Goal: Task Accomplishment & Management: Use online tool/utility

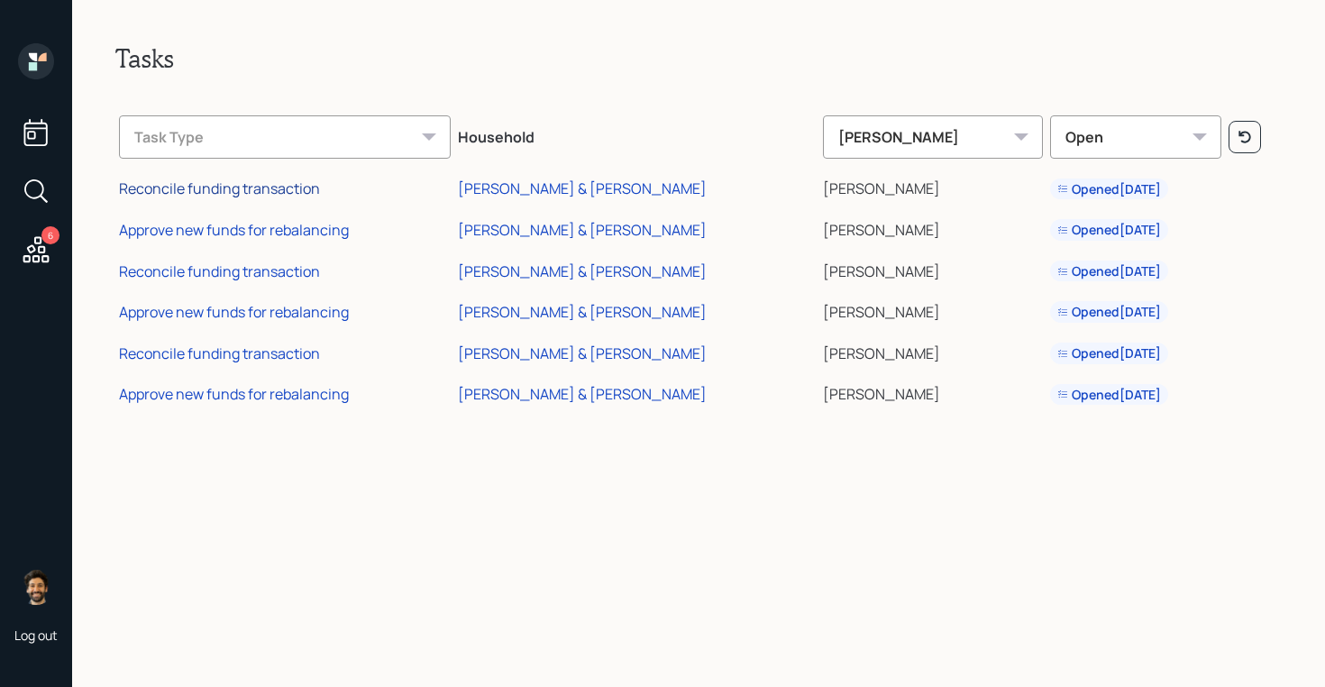
click at [261, 189] on div "Reconcile funding transaction" at bounding box center [219, 189] width 201 height 20
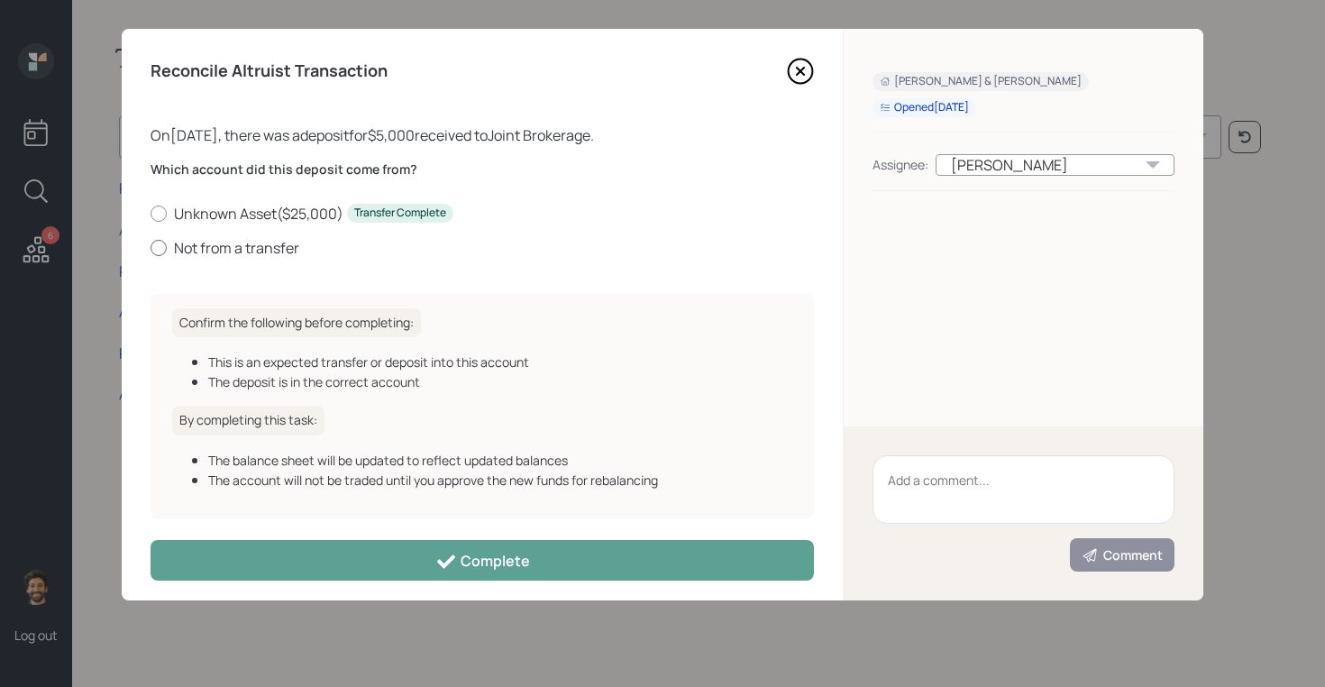
click at [200, 242] on label "Not from a transfer" at bounding box center [483, 248] width 664 height 20
click at [151, 247] on input "Not from a transfer" at bounding box center [150, 247] width 1 height 1
radio input "true"
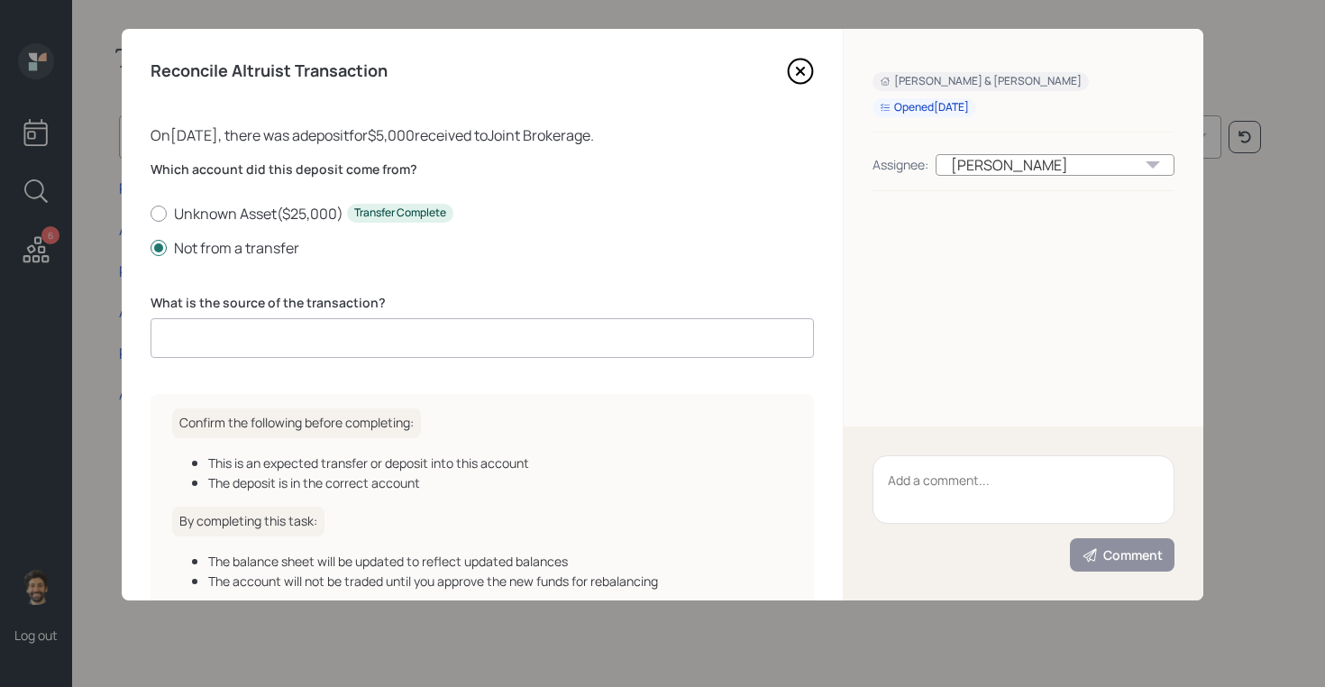
click at [245, 343] on input at bounding box center [483, 338] width 664 height 40
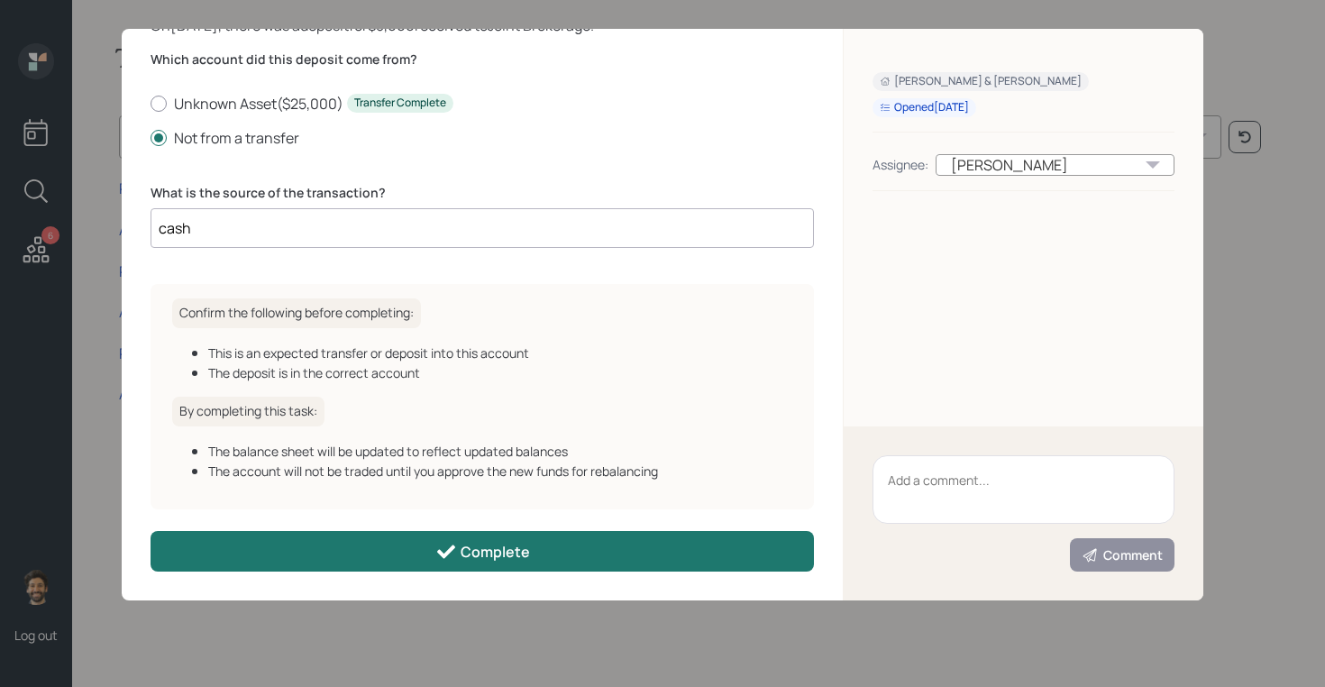
type input "cash"
click at [329, 537] on button "Complete" at bounding box center [483, 551] width 664 height 41
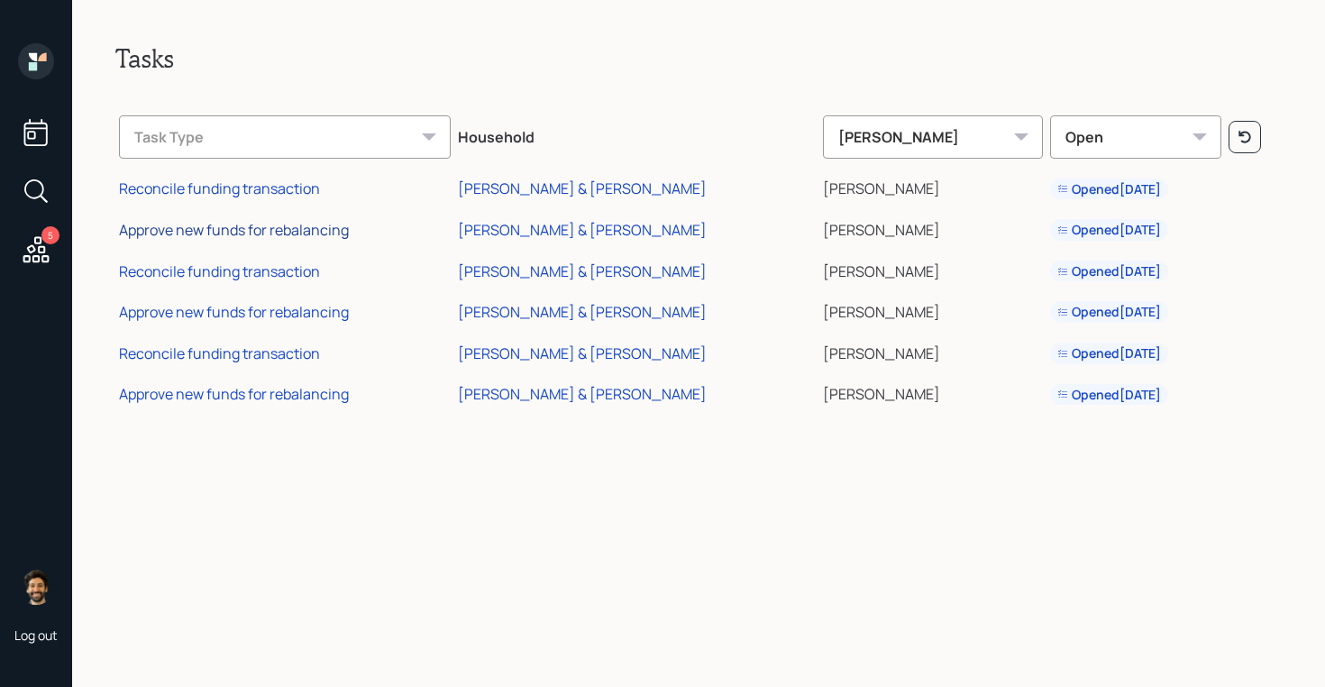
click at [268, 224] on div "Approve new funds for rebalancing" at bounding box center [234, 230] width 230 height 20
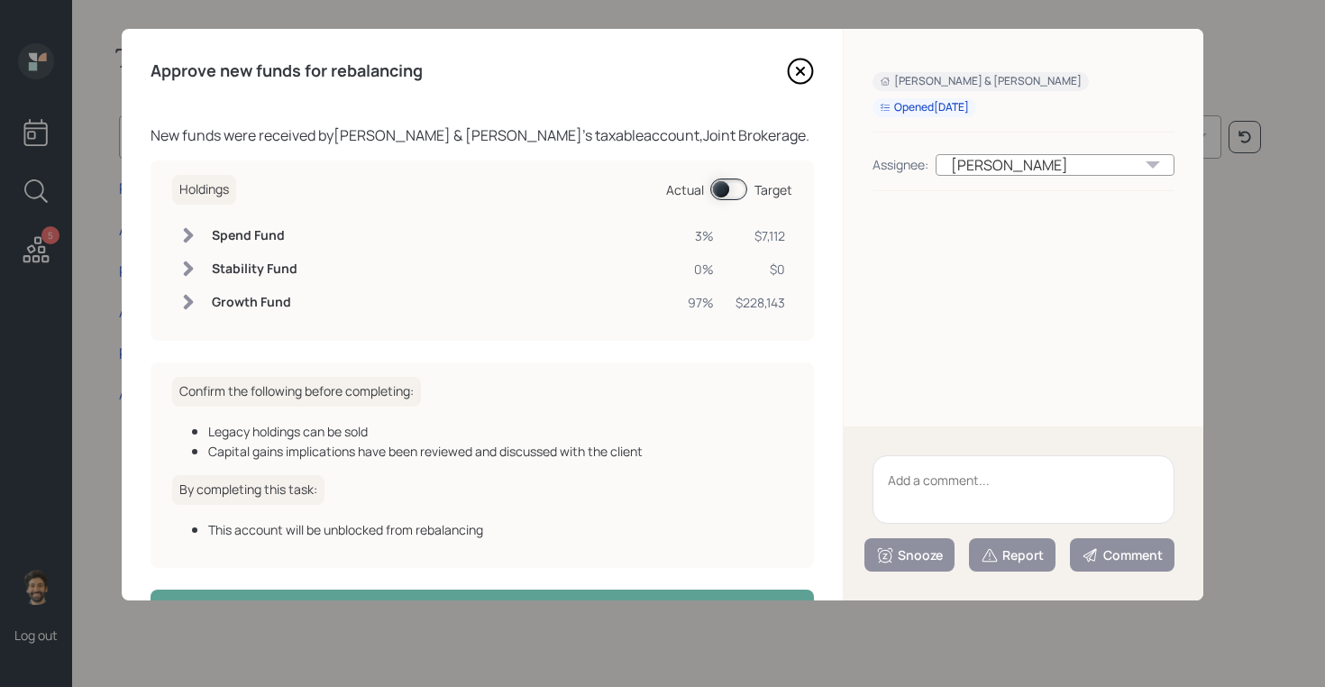
scroll to position [59, 0]
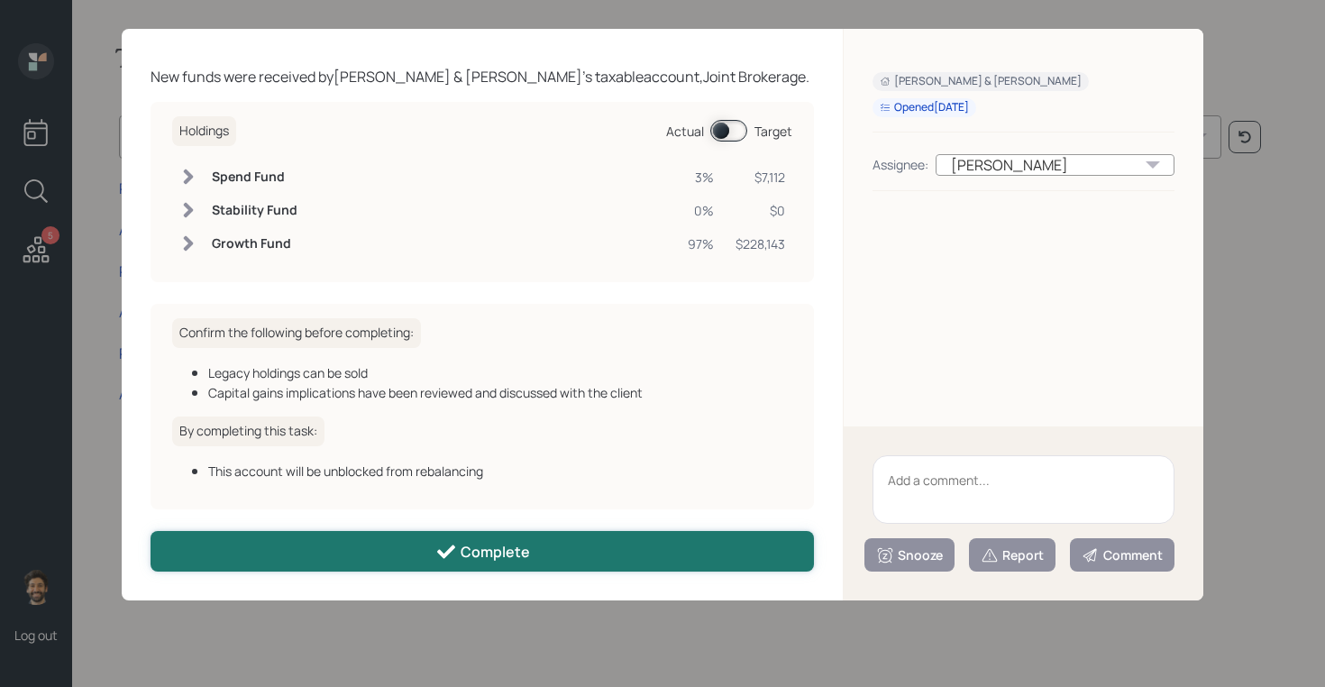
click at [324, 544] on button "Complete" at bounding box center [483, 551] width 664 height 41
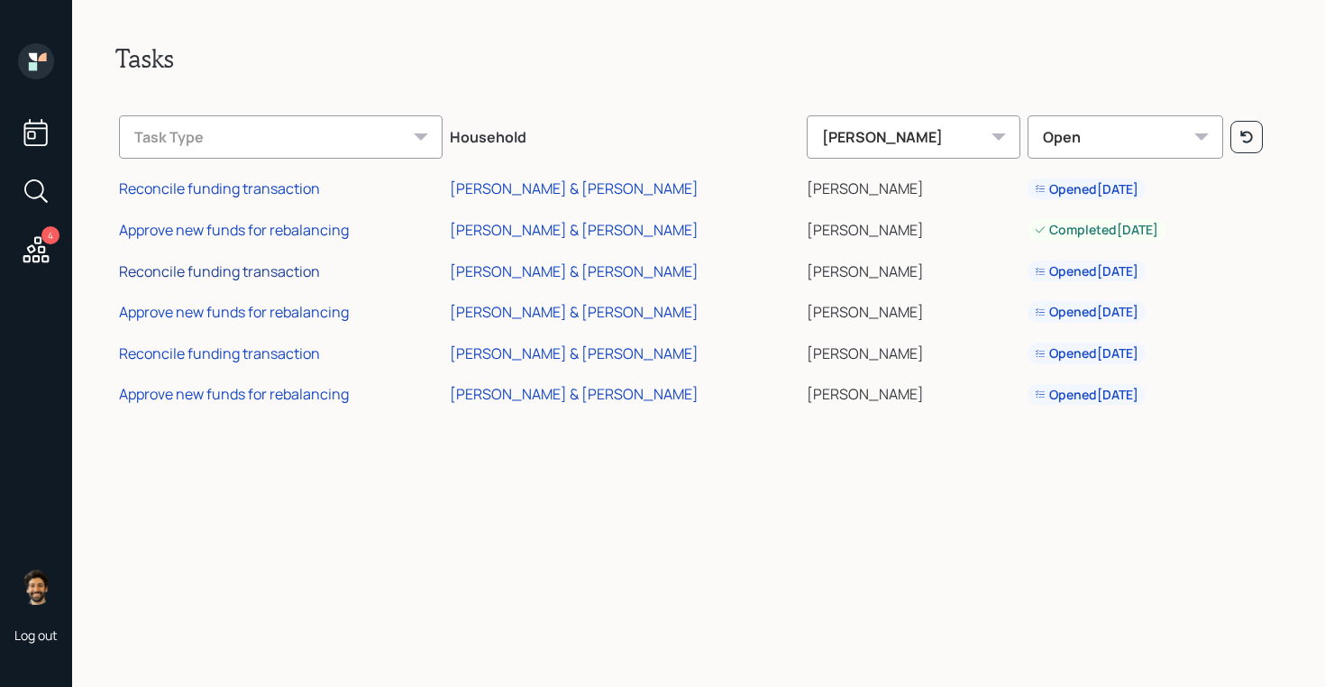
click at [251, 270] on div "Reconcile funding transaction" at bounding box center [219, 271] width 201 height 20
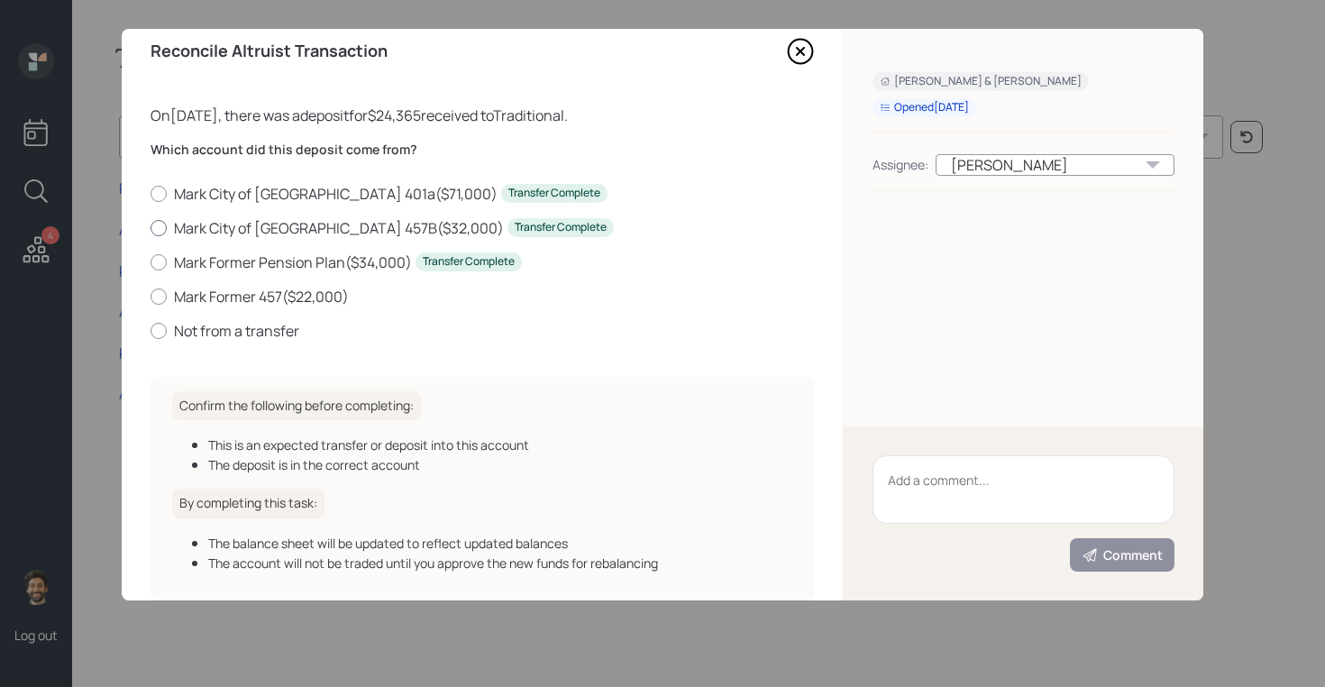
scroll to position [26, 0]
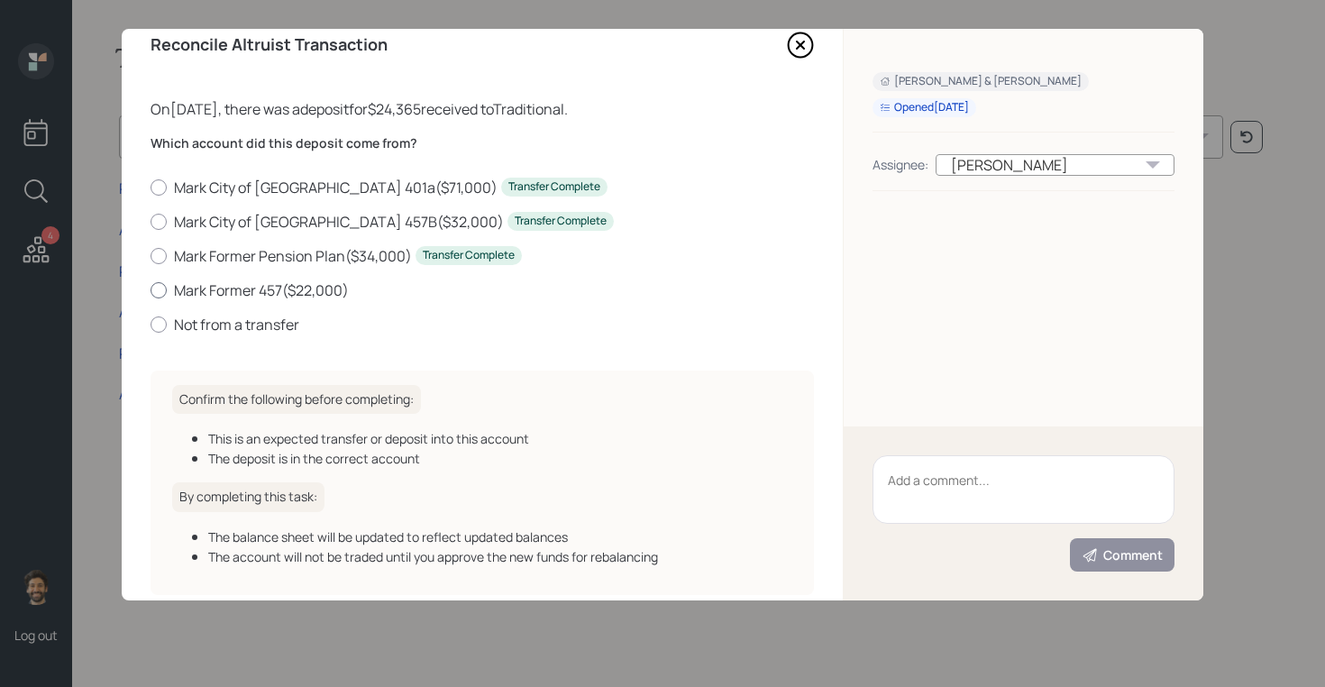
click at [283, 286] on label "Mark Former 457 ( $22,000 )" at bounding box center [483, 290] width 664 height 20
click at [151, 289] on input "Mark Former 457 ( $22,000 )" at bounding box center [150, 289] width 1 height 1
radio input "true"
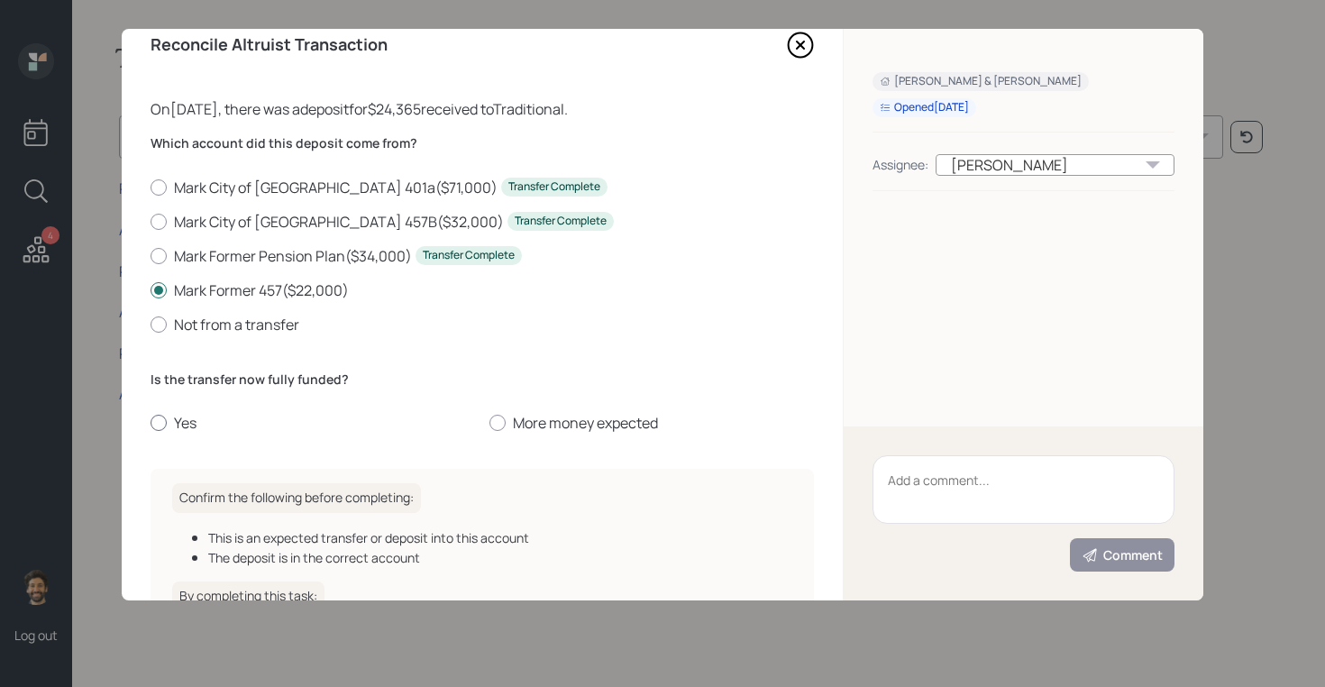
click at [176, 427] on label "Yes" at bounding box center [313, 423] width 325 height 20
click at [151, 424] on input "Yes" at bounding box center [150, 423] width 1 height 1
radio input "true"
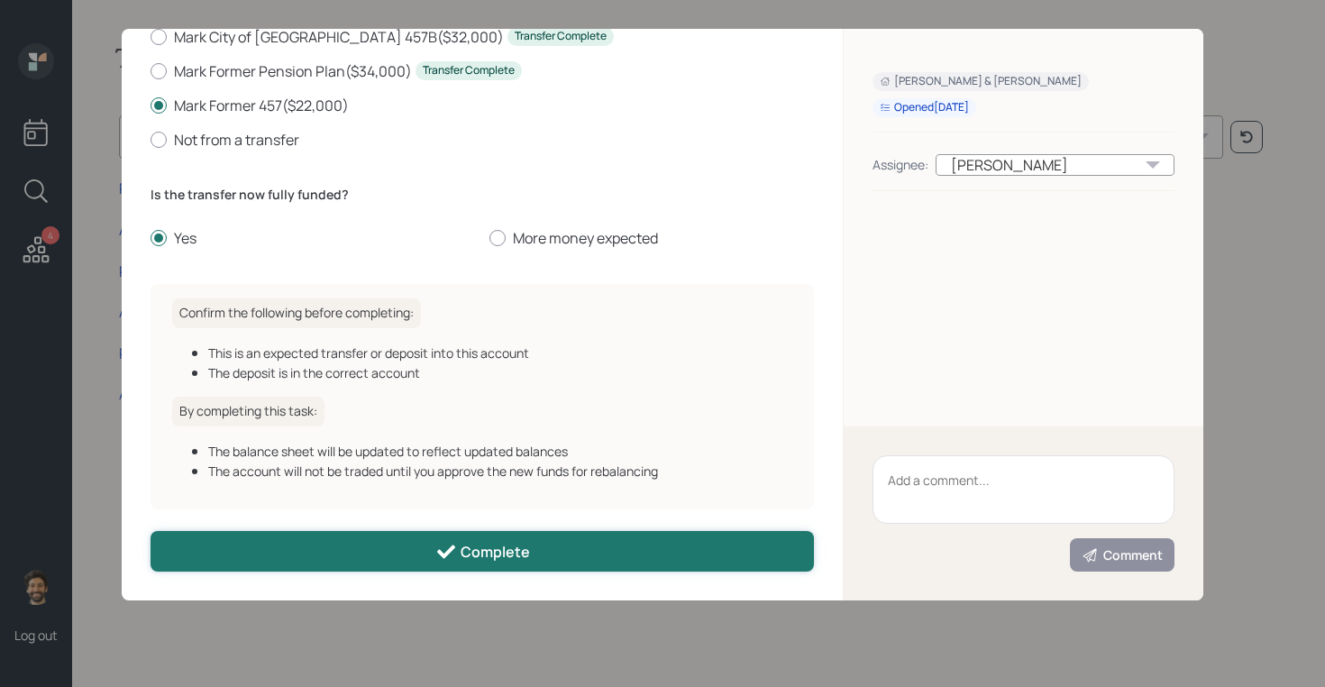
click at [268, 557] on button "Complete" at bounding box center [483, 551] width 664 height 41
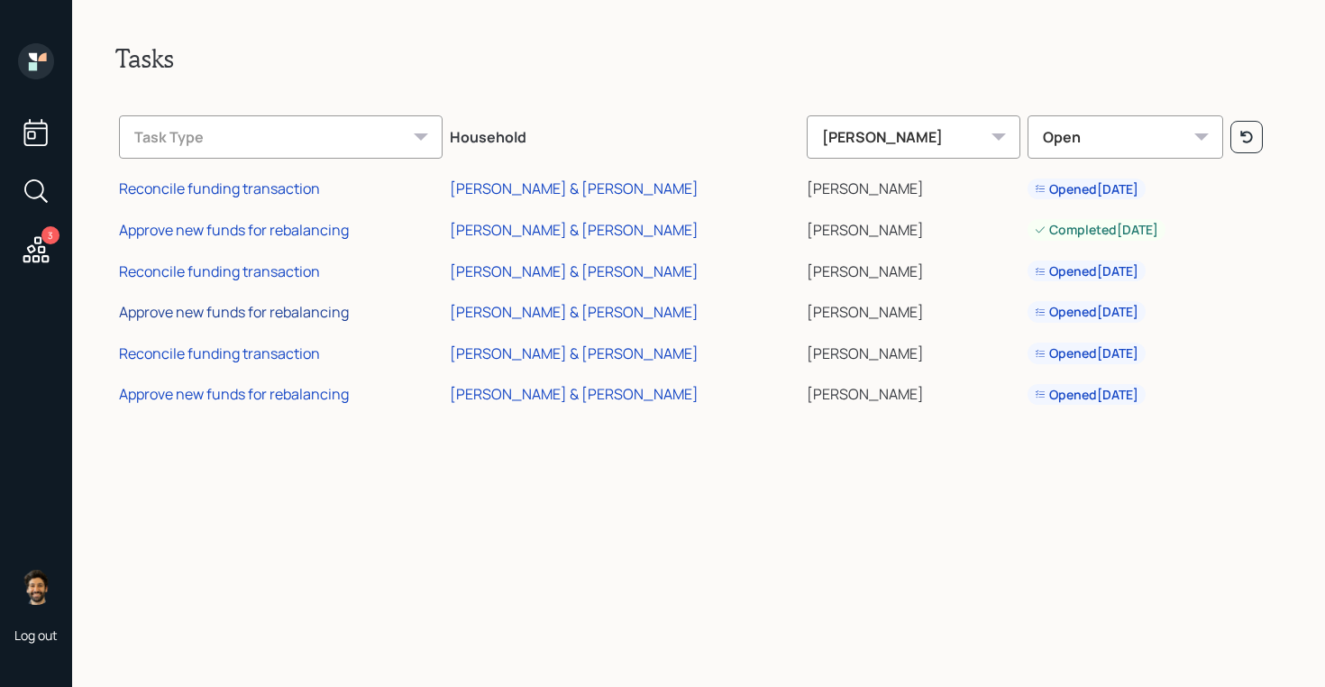
click at [277, 311] on div "Approve new funds for rebalancing" at bounding box center [234, 312] width 230 height 20
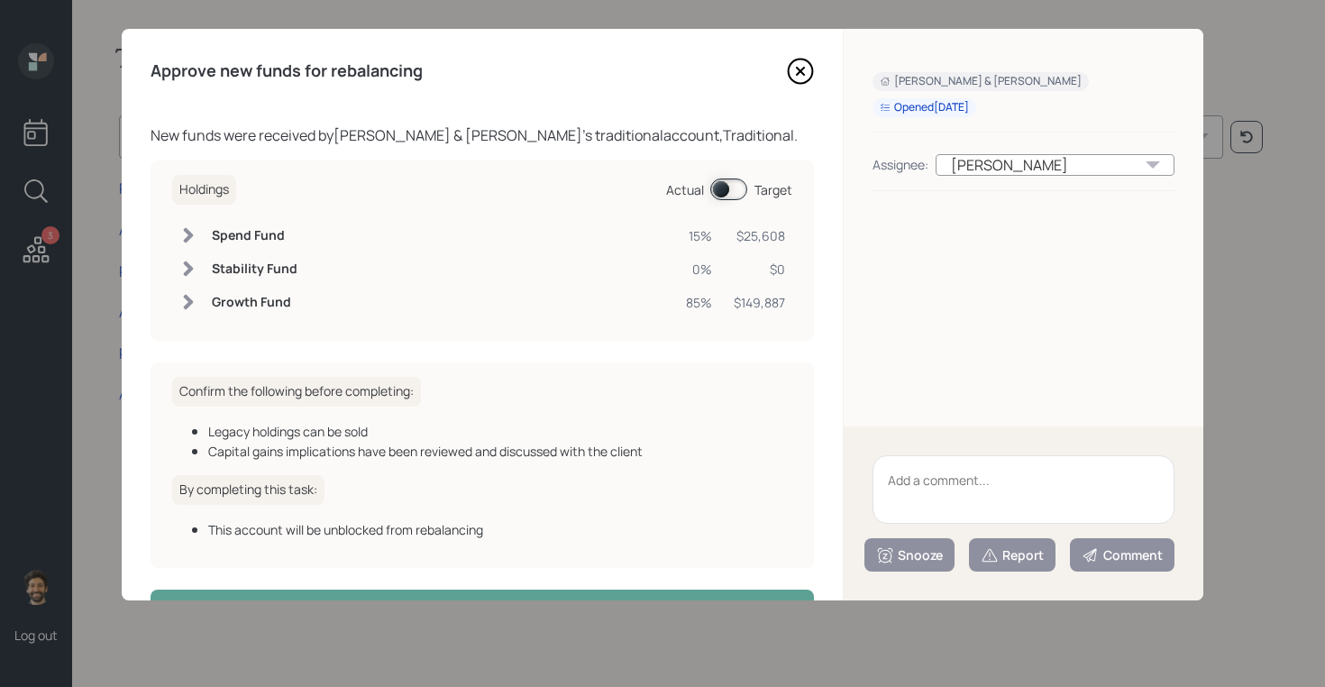
scroll to position [59, 0]
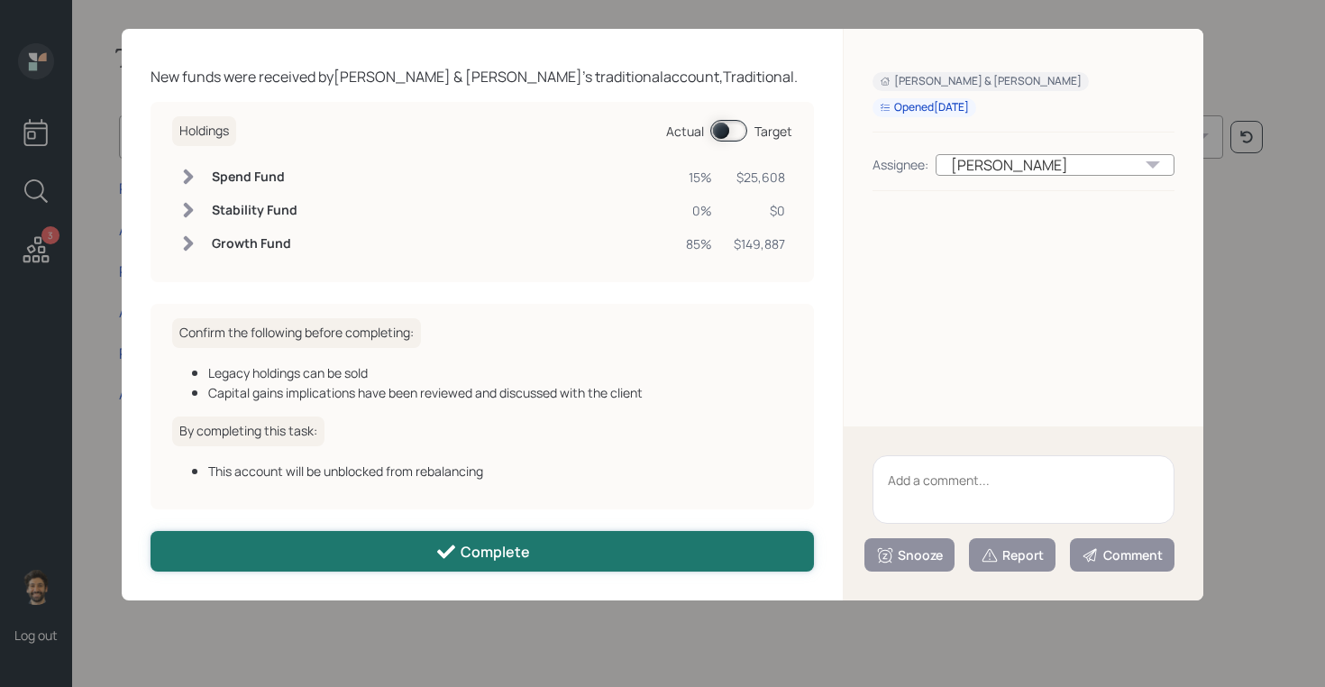
click at [283, 554] on button "Complete" at bounding box center [483, 551] width 664 height 41
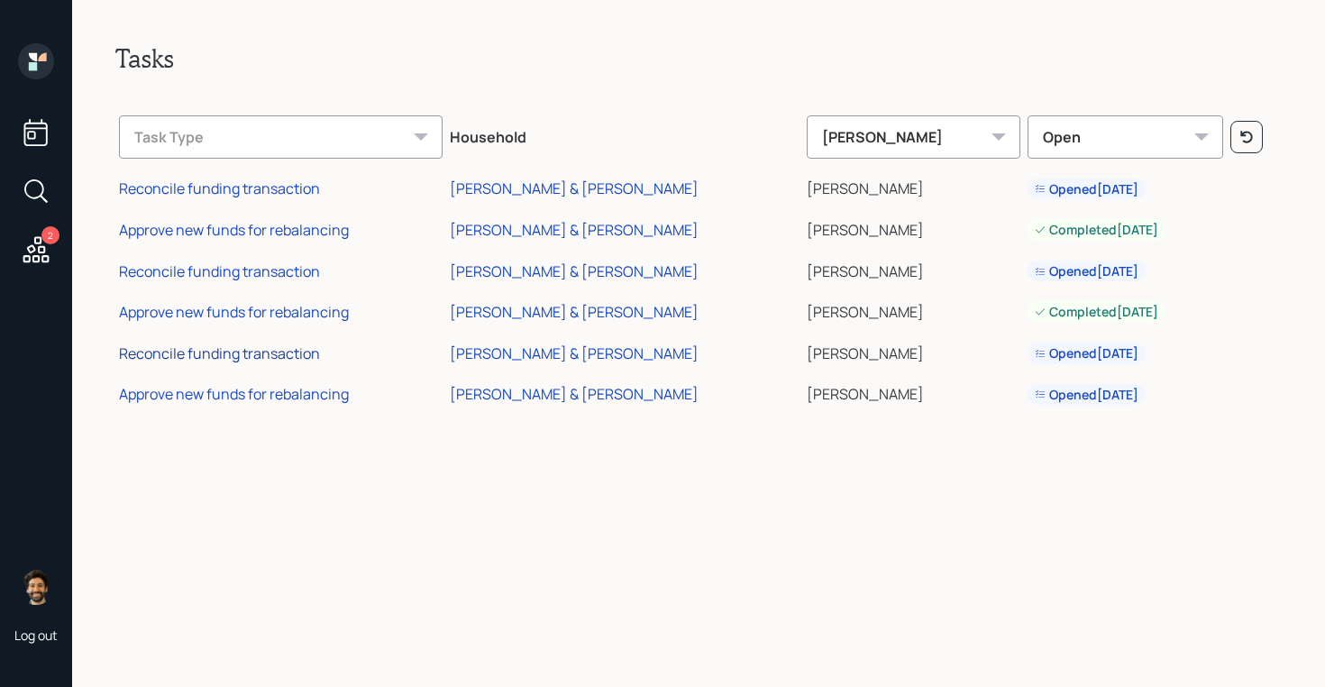
click at [265, 353] on div "Reconcile funding transaction" at bounding box center [219, 354] width 201 height 20
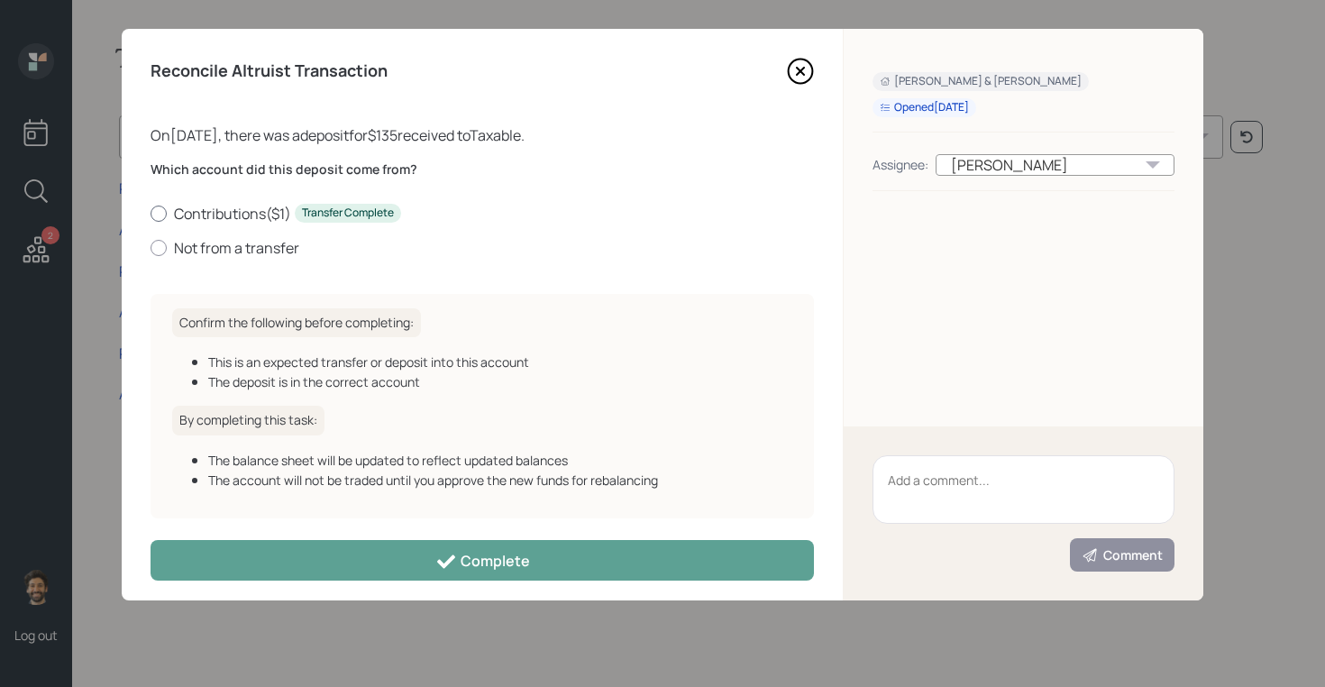
click at [199, 214] on label "Contributions ( $1 ) Transfer Complete" at bounding box center [483, 214] width 664 height 20
click at [151, 214] on input "Contributions ( $1 ) Transfer Complete" at bounding box center [150, 213] width 1 height 1
radio input "true"
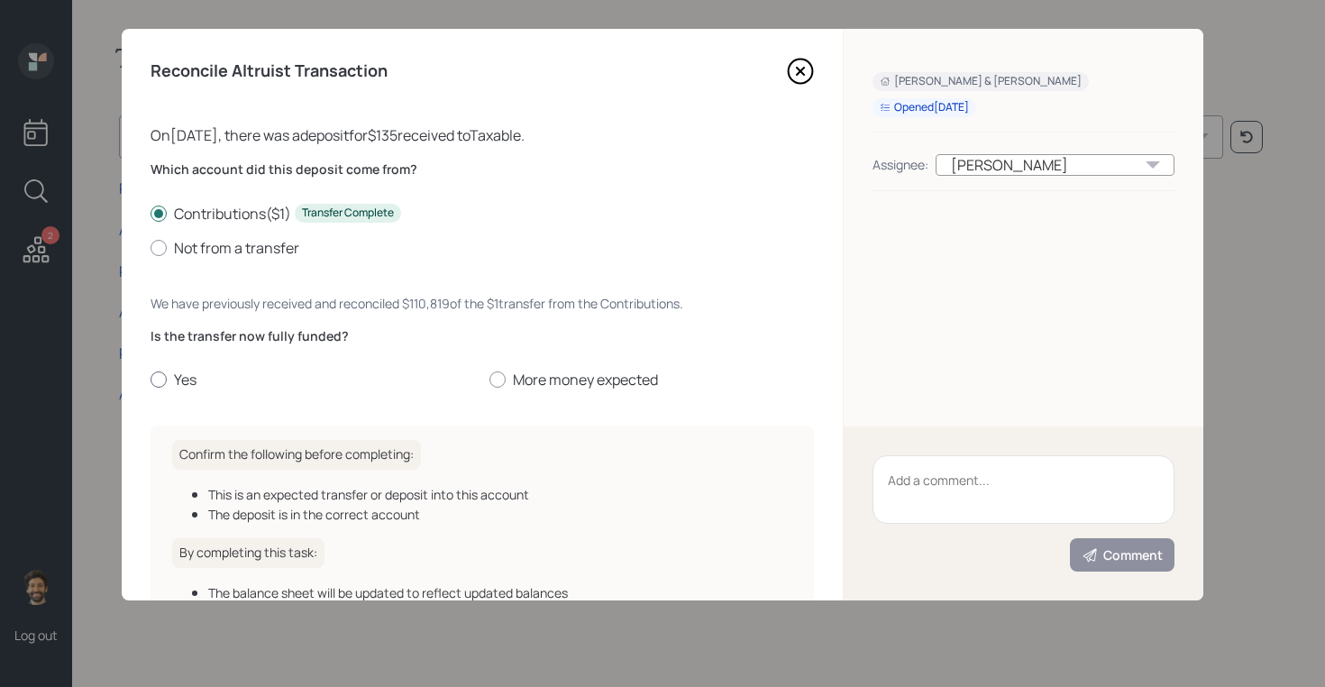
click at [194, 380] on label "Yes" at bounding box center [313, 380] width 325 height 20
click at [151, 380] on input "Yes" at bounding box center [150, 380] width 1 height 1
radio input "true"
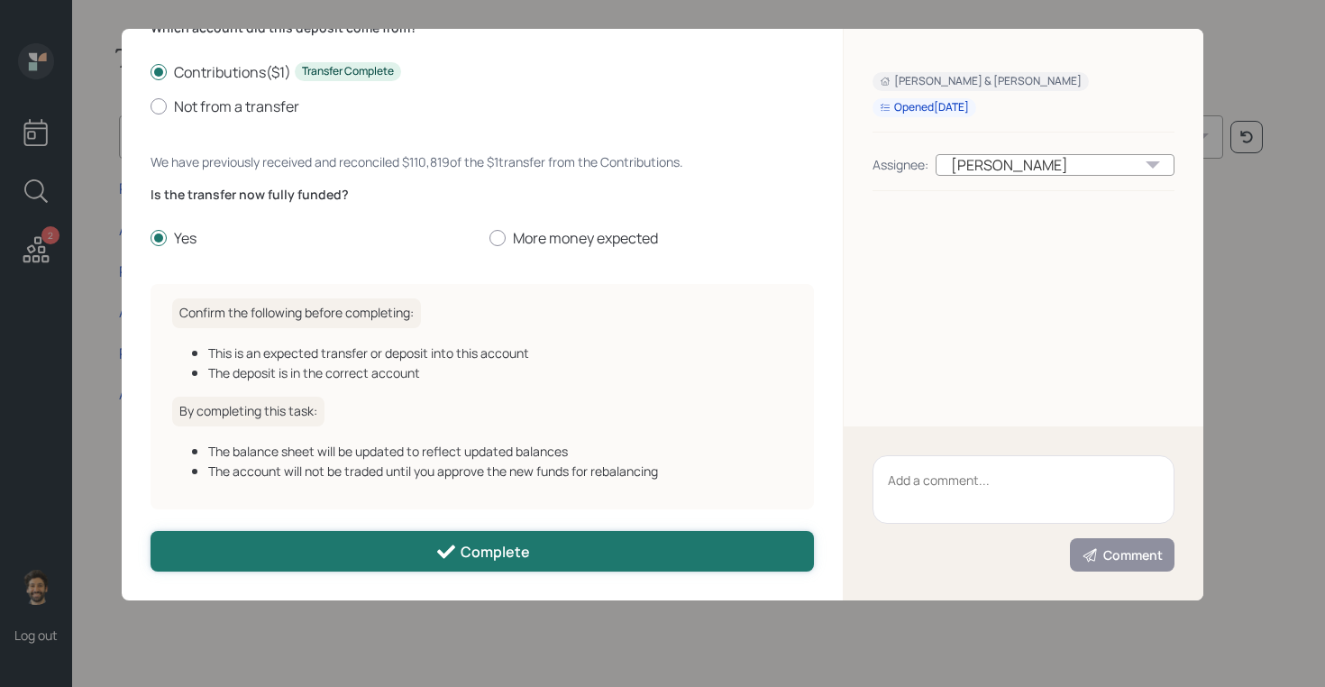
click at [334, 560] on button "Complete" at bounding box center [483, 551] width 664 height 41
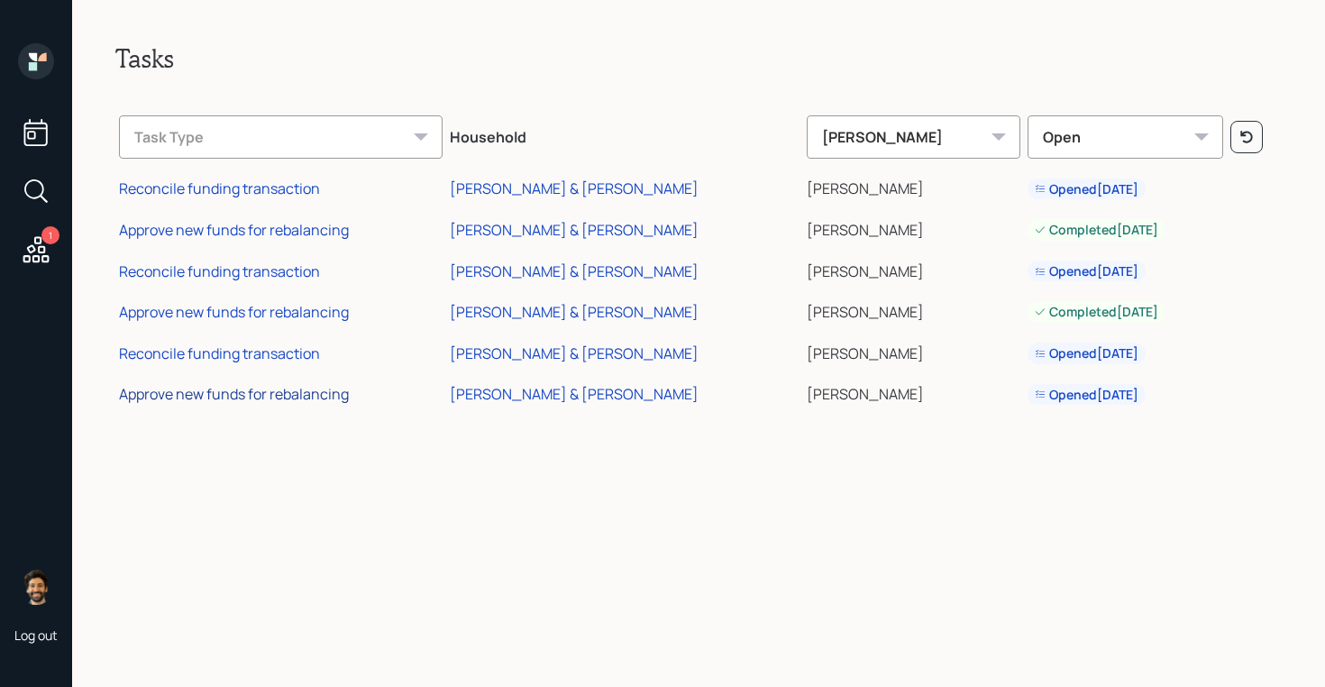
click at [317, 395] on div "Approve new funds for rebalancing" at bounding box center [234, 394] width 230 height 20
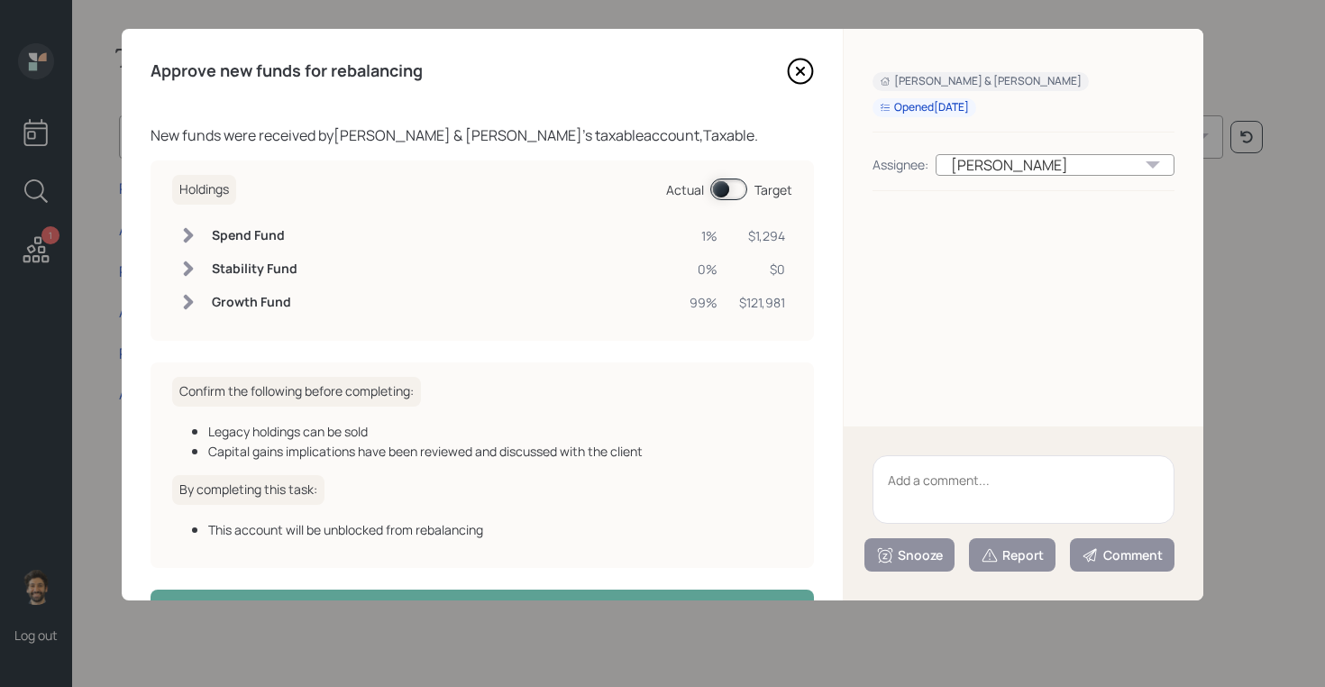
scroll to position [59, 0]
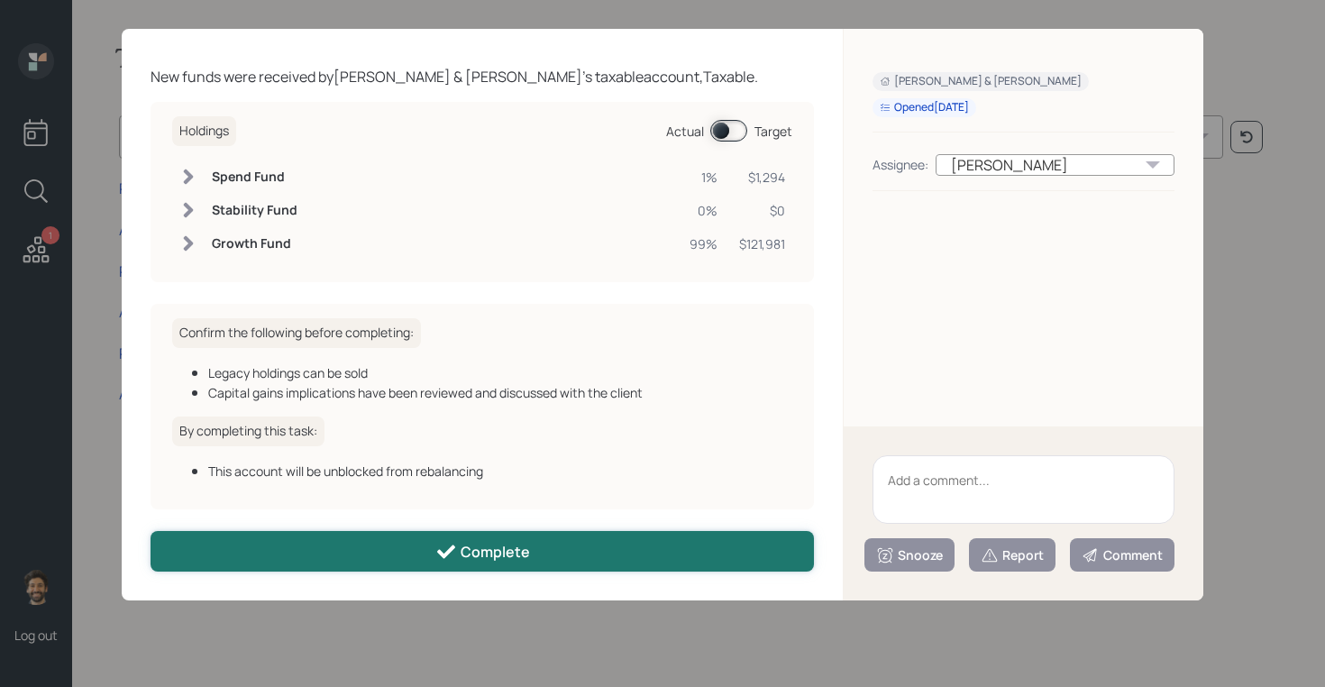
click at [267, 551] on button "Complete" at bounding box center [483, 551] width 664 height 41
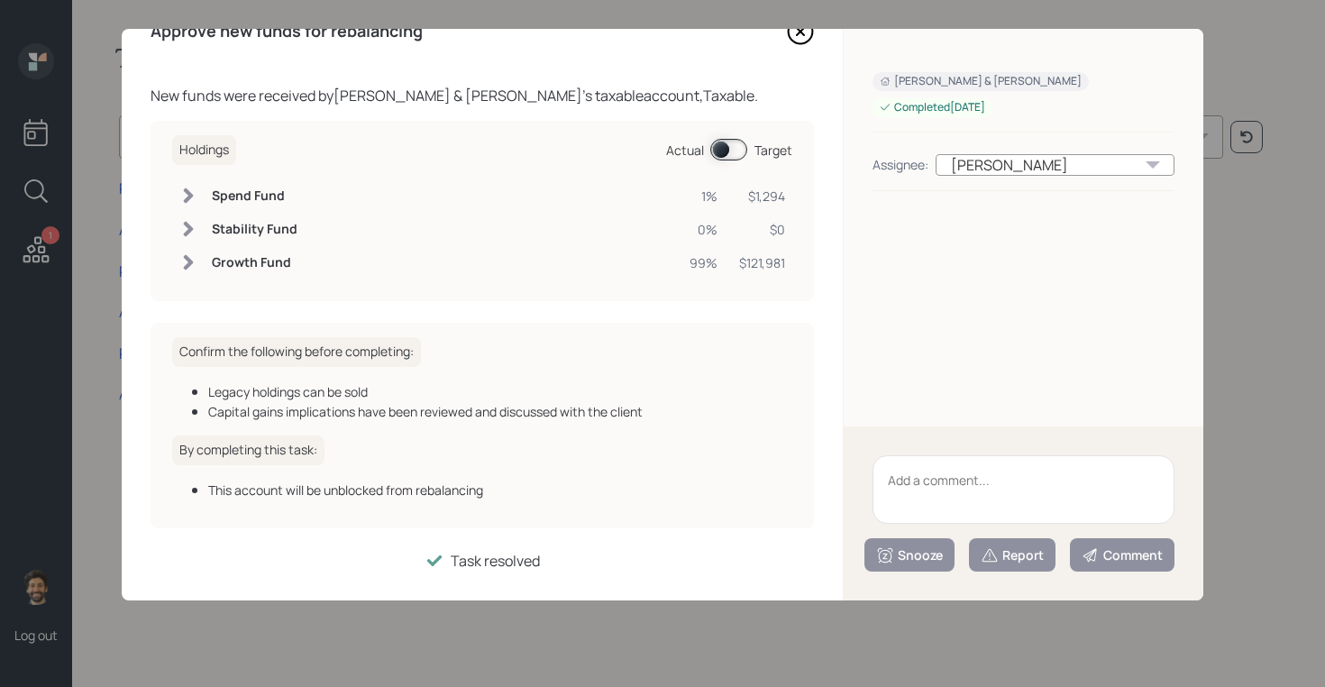
scroll to position [39, 0]
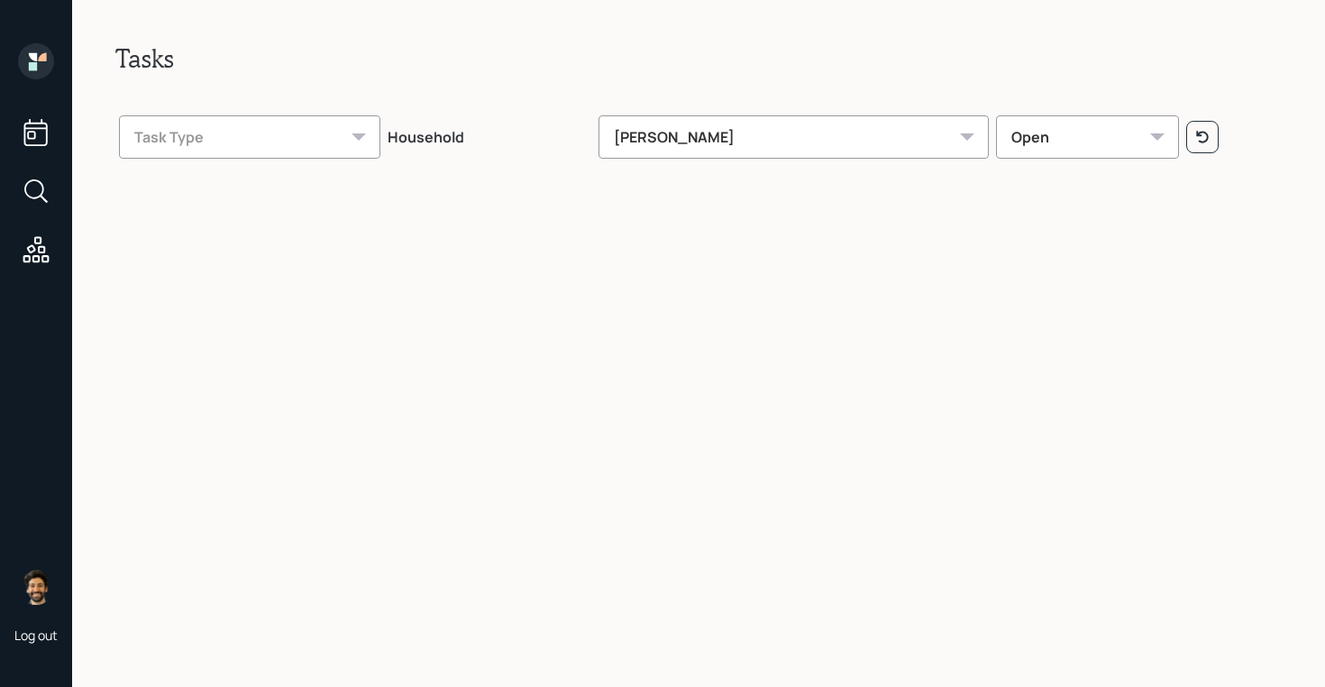
click at [41, 62] on icon at bounding box center [36, 61] width 36 height 36
